Goal: Navigation & Orientation: Understand site structure

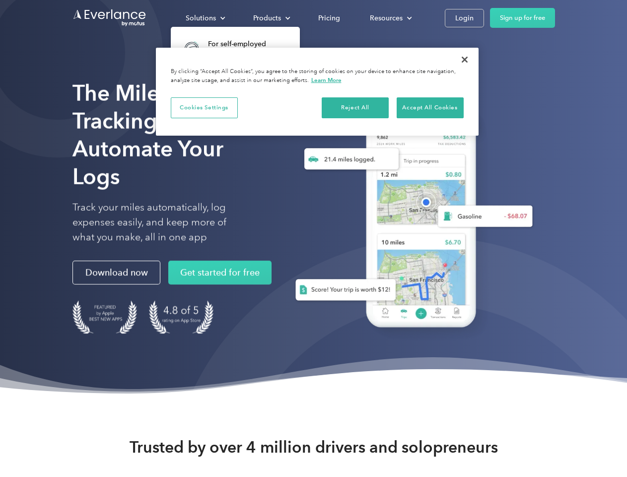
click at [205, 18] on div "Solutions" at bounding box center [201, 18] width 30 height 12
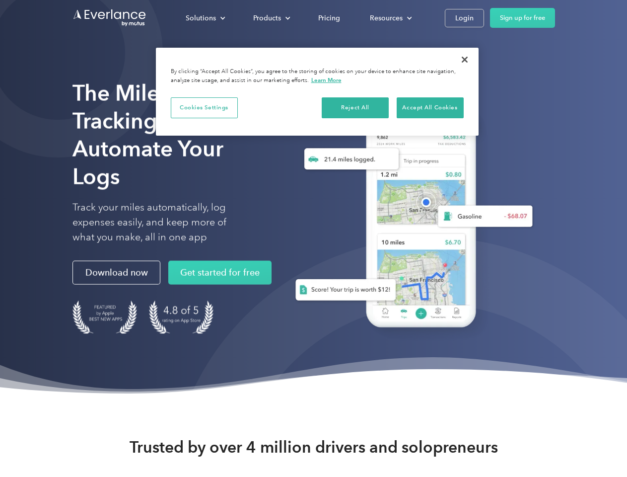
click at [271, 18] on div "Products" at bounding box center [267, 18] width 28 height 12
click at [390, 18] on div "Resources" at bounding box center [386, 18] width 33 height 12
click at [204, 107] on button "Cookies Settings" at bounding box center [204, 107] width 67 height 21
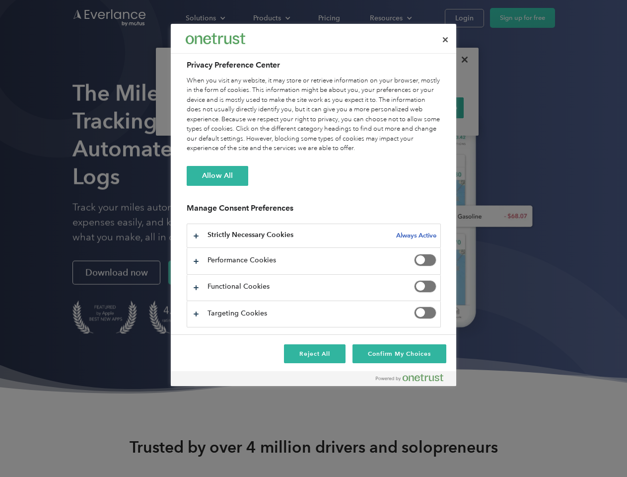
click at [356, 107] on div "When you visit any website, it may store or retrieve information on your browse…" at bounding box center [314, 114] width 254 height 77
click at [430, 107] on div "When you visit any website, it may store or retrieve information on your browse…" at bounding box center [314, 114] width 254 height 77
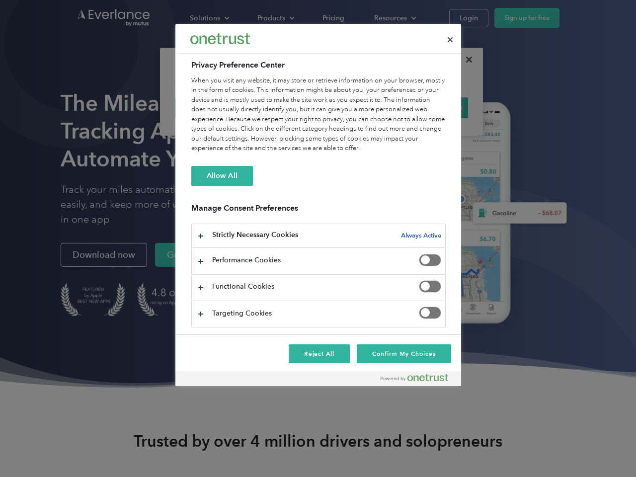
click at [465, 60] on div at bounding box center [318, 238] width 636 height 477
